Goal: Information Seeking & Learning: Learn about a topic

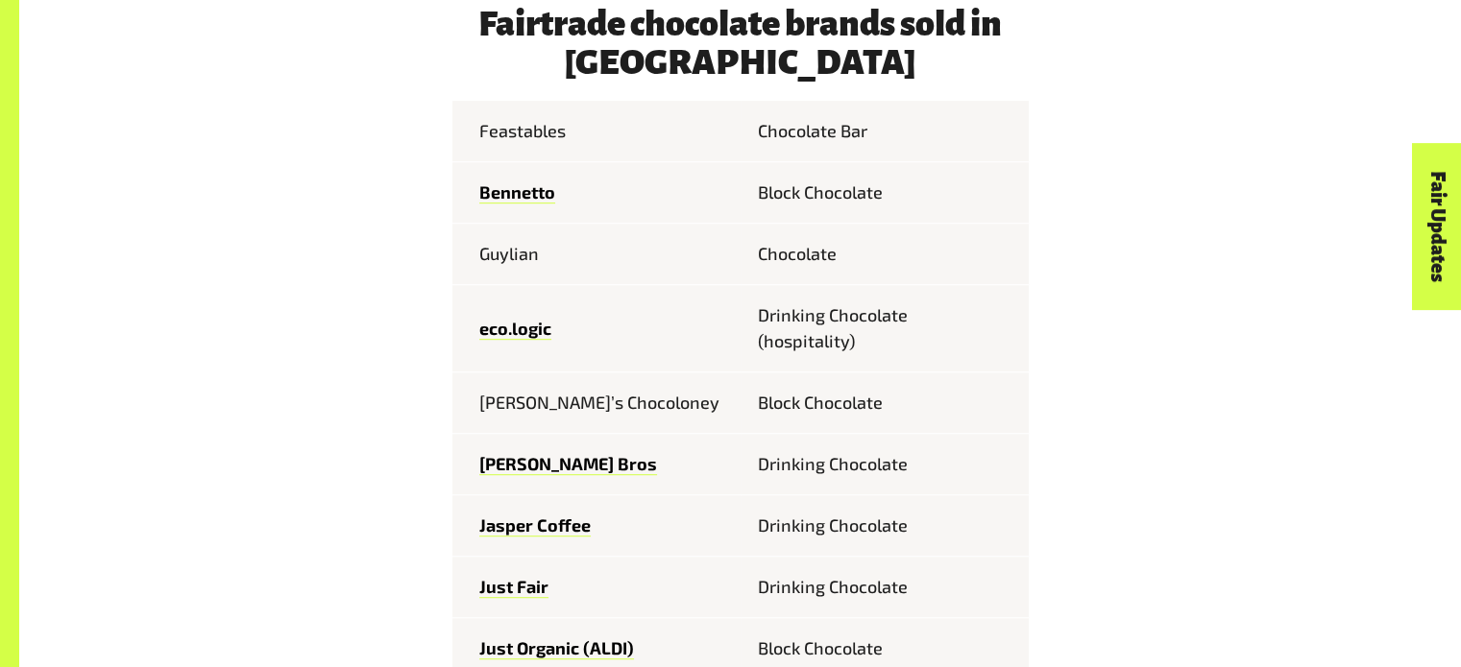
scroll to position [995, 0]
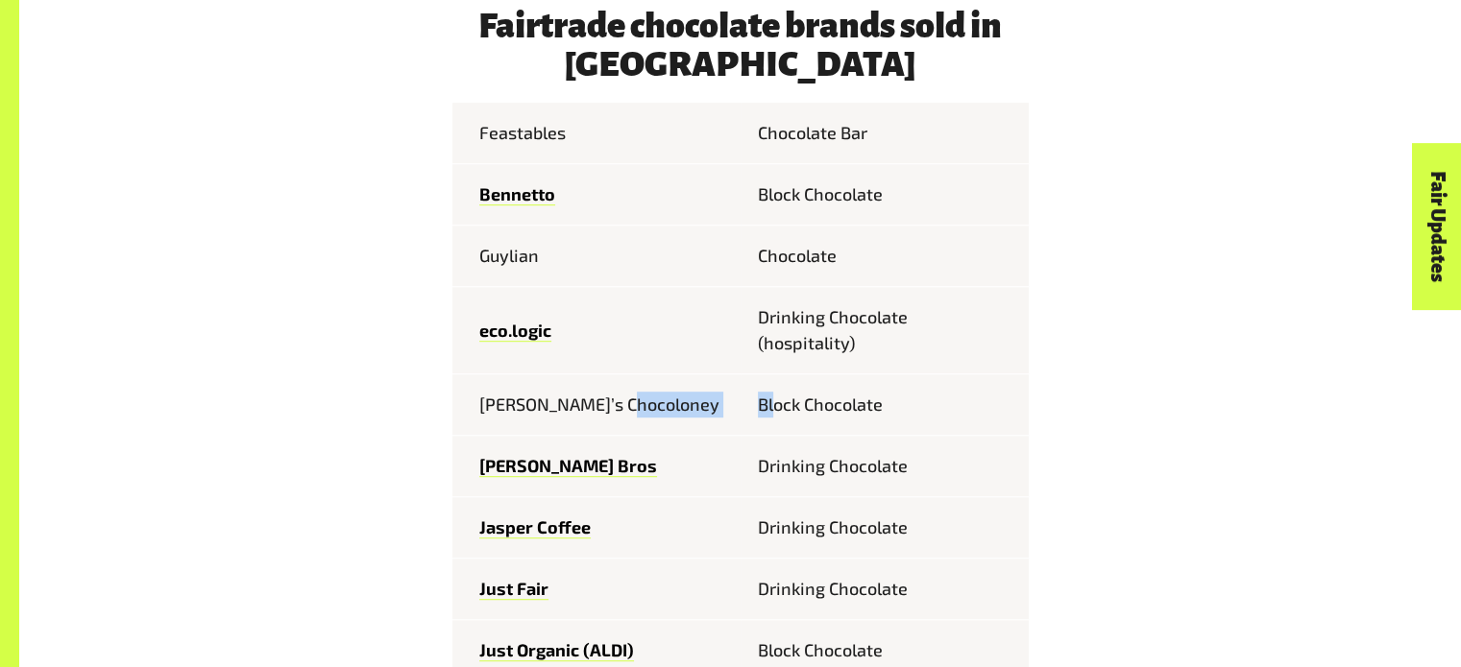
drag, startPoint x: 726, startPoint y: 404, endPoint x: 773, endPoint y: 419, distance: 49.2
click at [772, 419] on tr "[PERSON_NAME]’s Chocoloney Block Chocolate" at bounding box center [740, 405] width 576 height 61
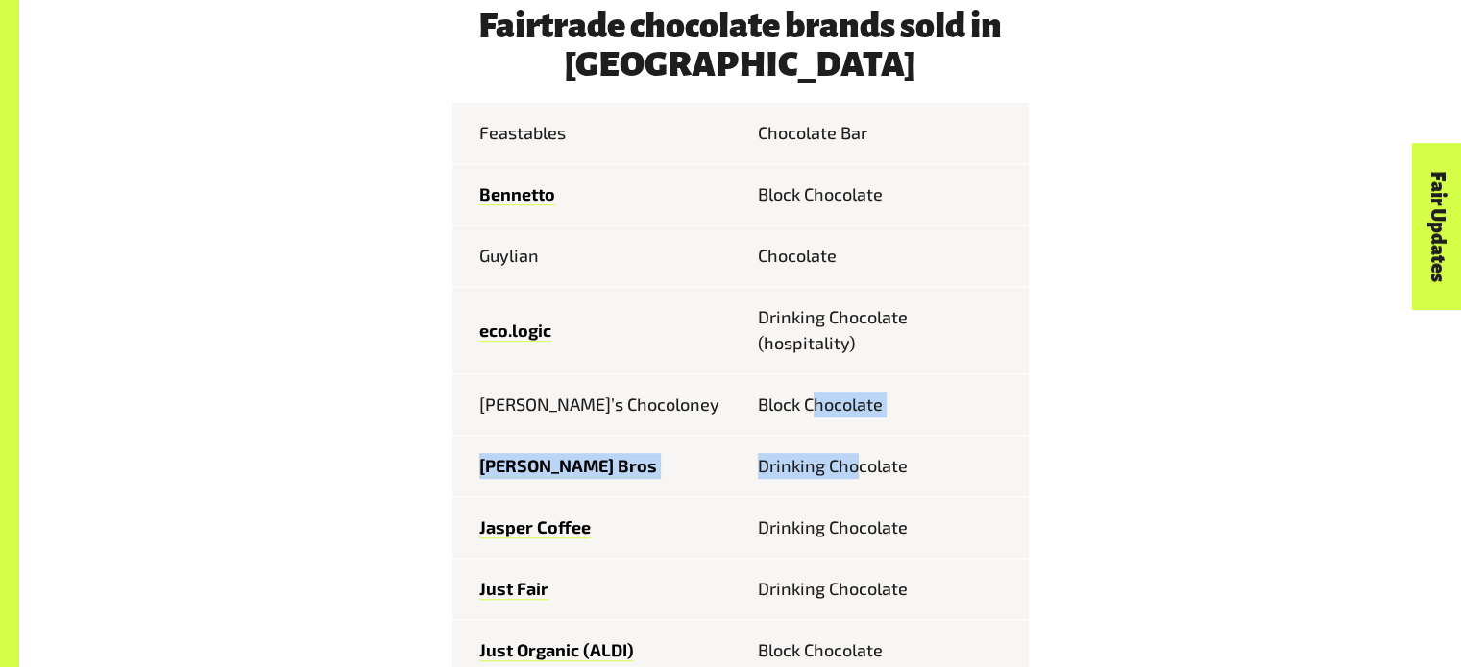
drag, startPoint x: 810, startPoint y: 410, endPoint x: 856, endPoint y: 463, distance: 69.5
click at [856, 463] on tbody "Feastables Chocolate [PERSON_NAME] Block Chocolate Guylian Chocolate eco.logic …" at bounding box center [740, 603] width 576 height 1000
click at [858, 461] on td "Drinking Chocolate" at bounding box center [884, 466] width 288 height 61
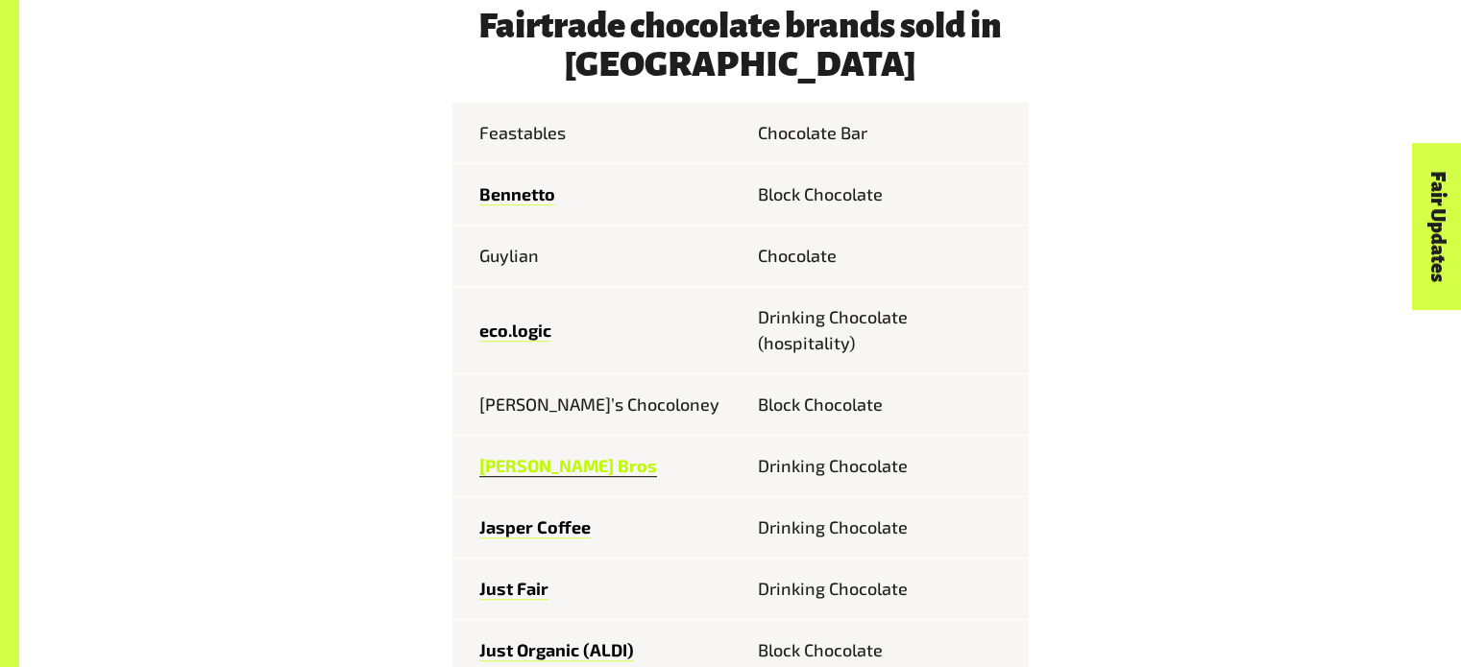
click at [533, 470] on link "[PERSON_NAME] Bros" at bounding box center [568, 466] width 178 height 22
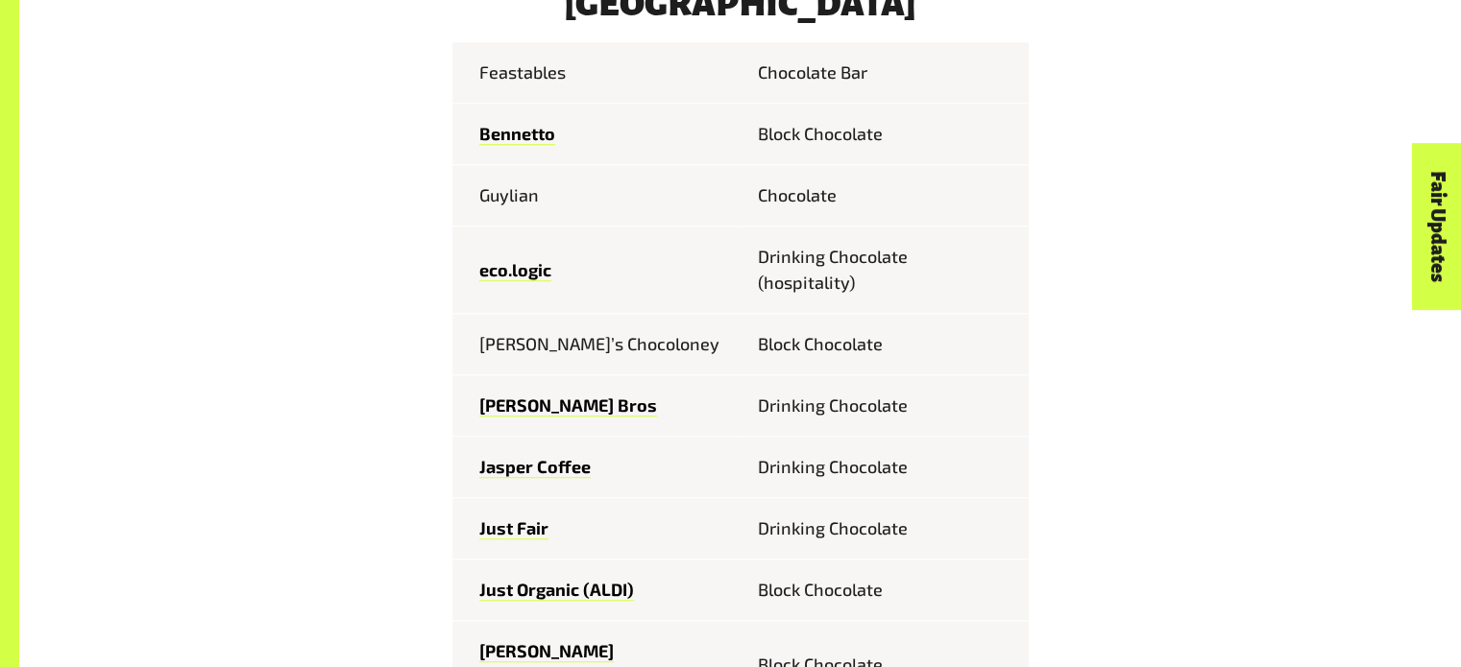
scroll to position [1052, 0]
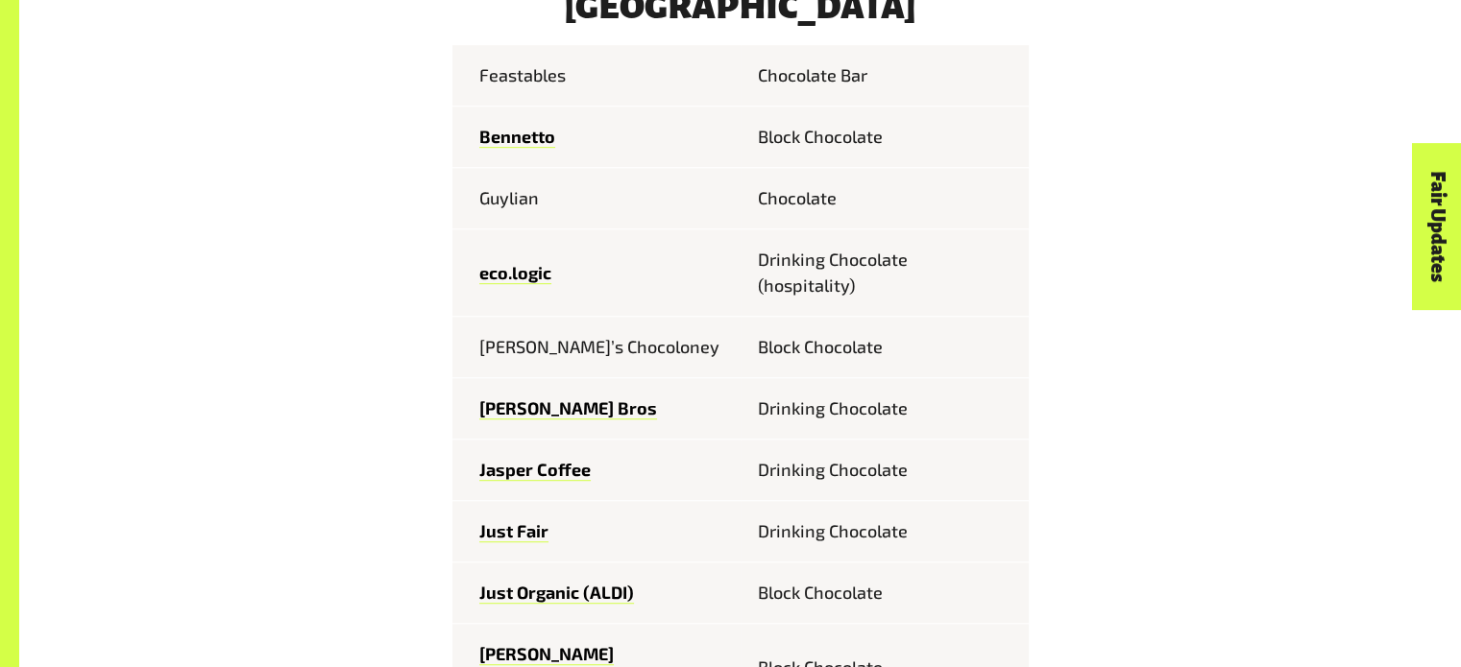
click at [592, 459] on td "Jasper Coffee" at bounding box center [596, 470] width 288 height 61
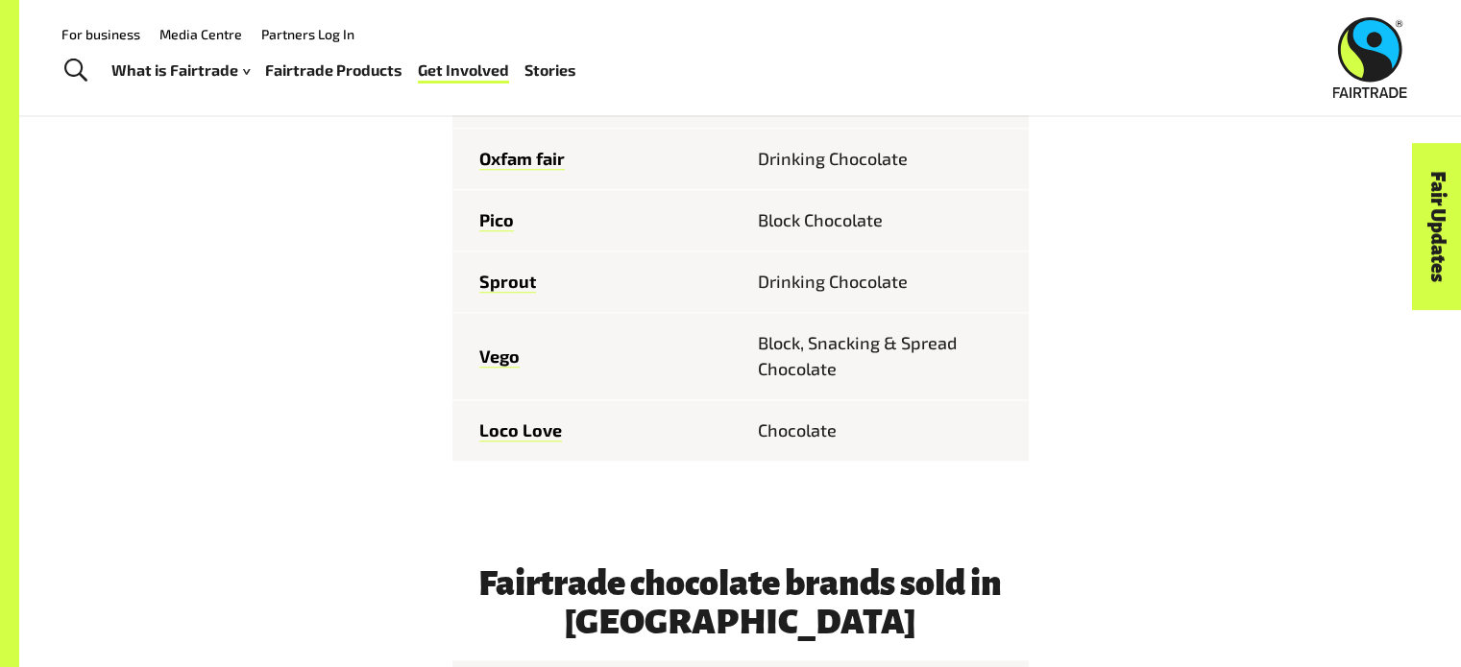
scroll to position [1631, 0]
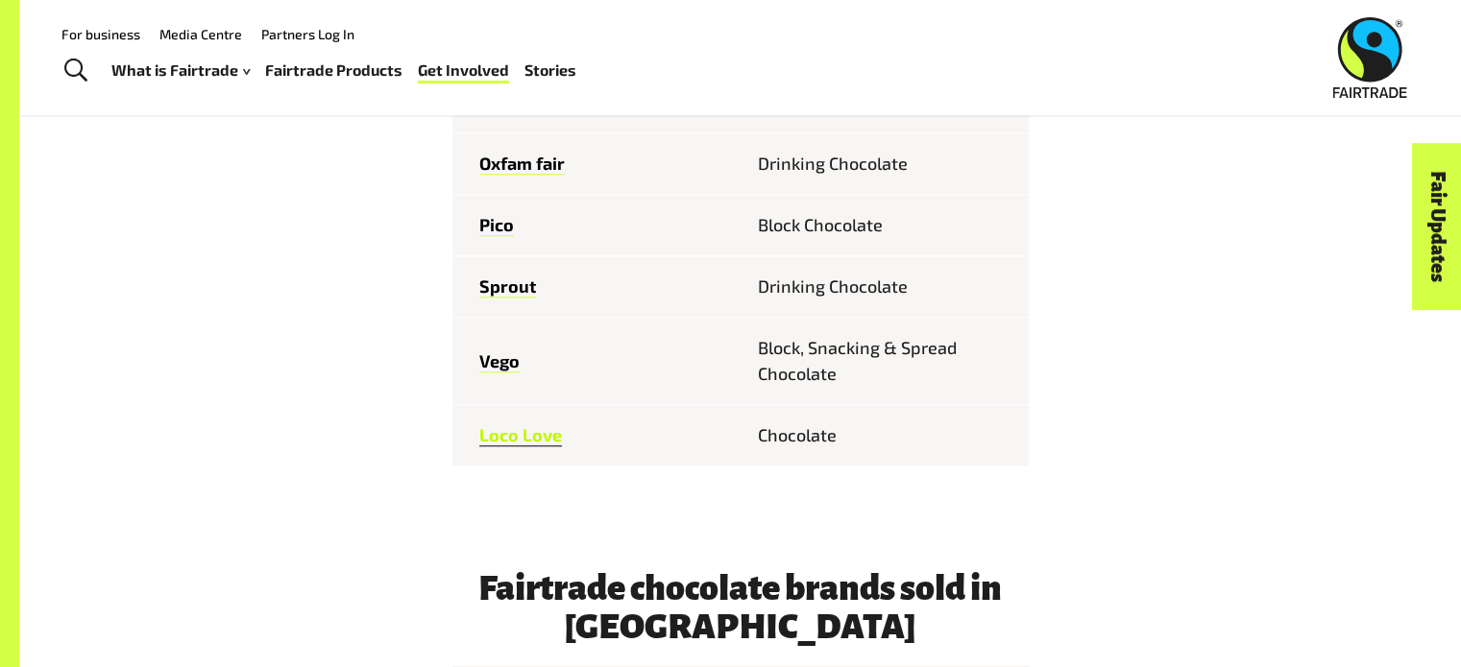
click at [519, 424] on link "Loco Love" at bounding box center [520, 435] width 83 height 22
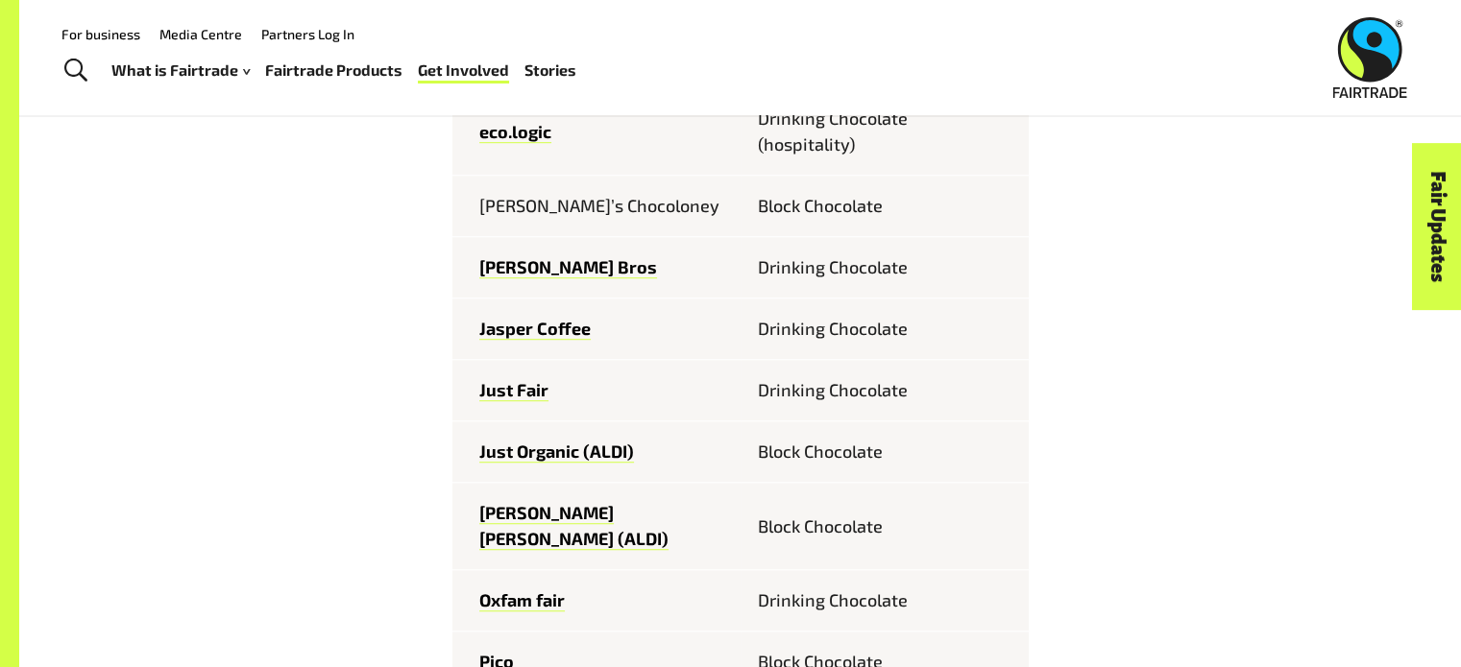
scroll to position [515, 0]
